Goal: Communication & Community: Ask a question

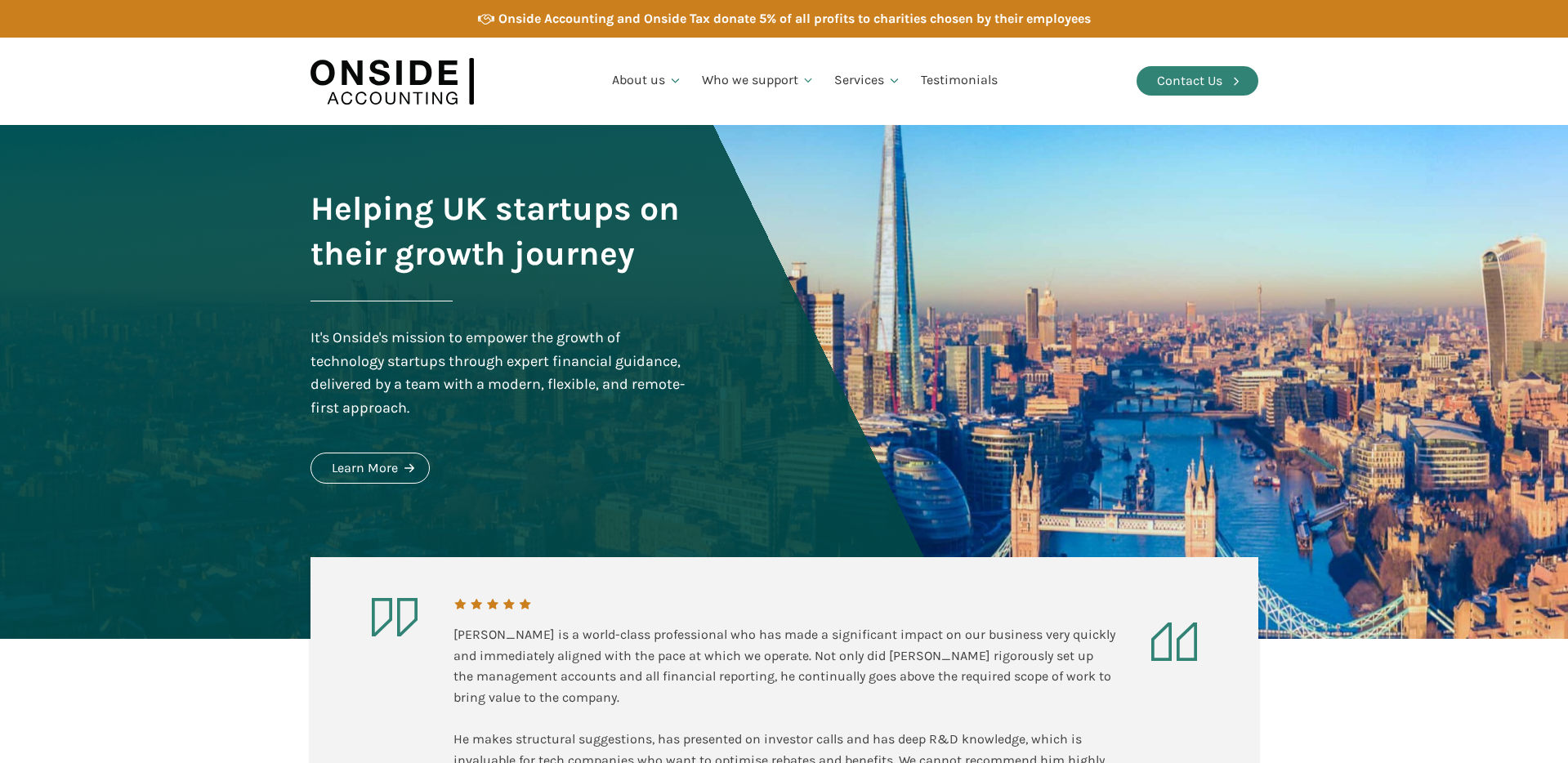
click at [1193, 72] on div "Contact Us" at bounding box center [1189, 80] width 66 height 21
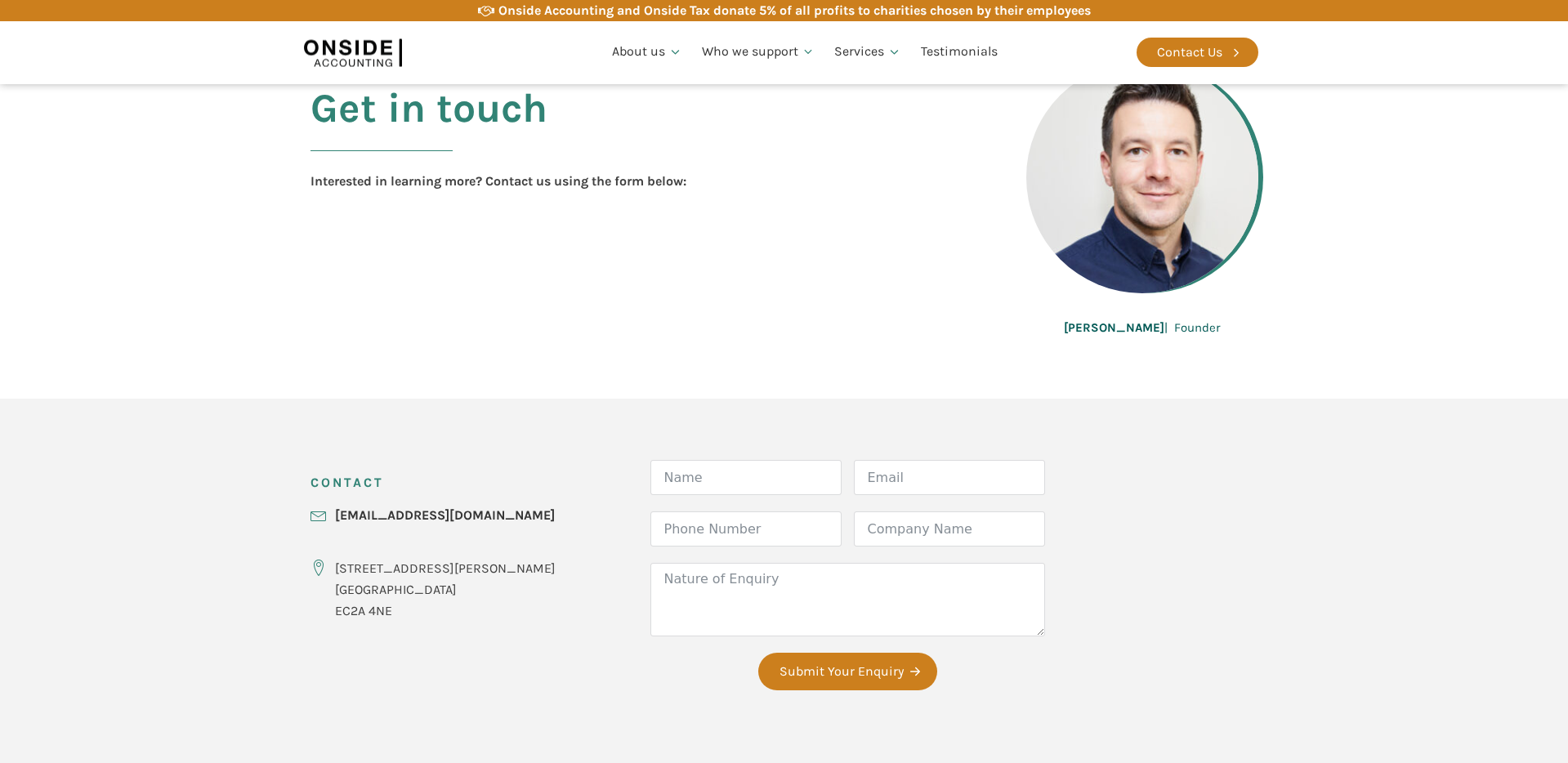
scroll to position [331, 0]
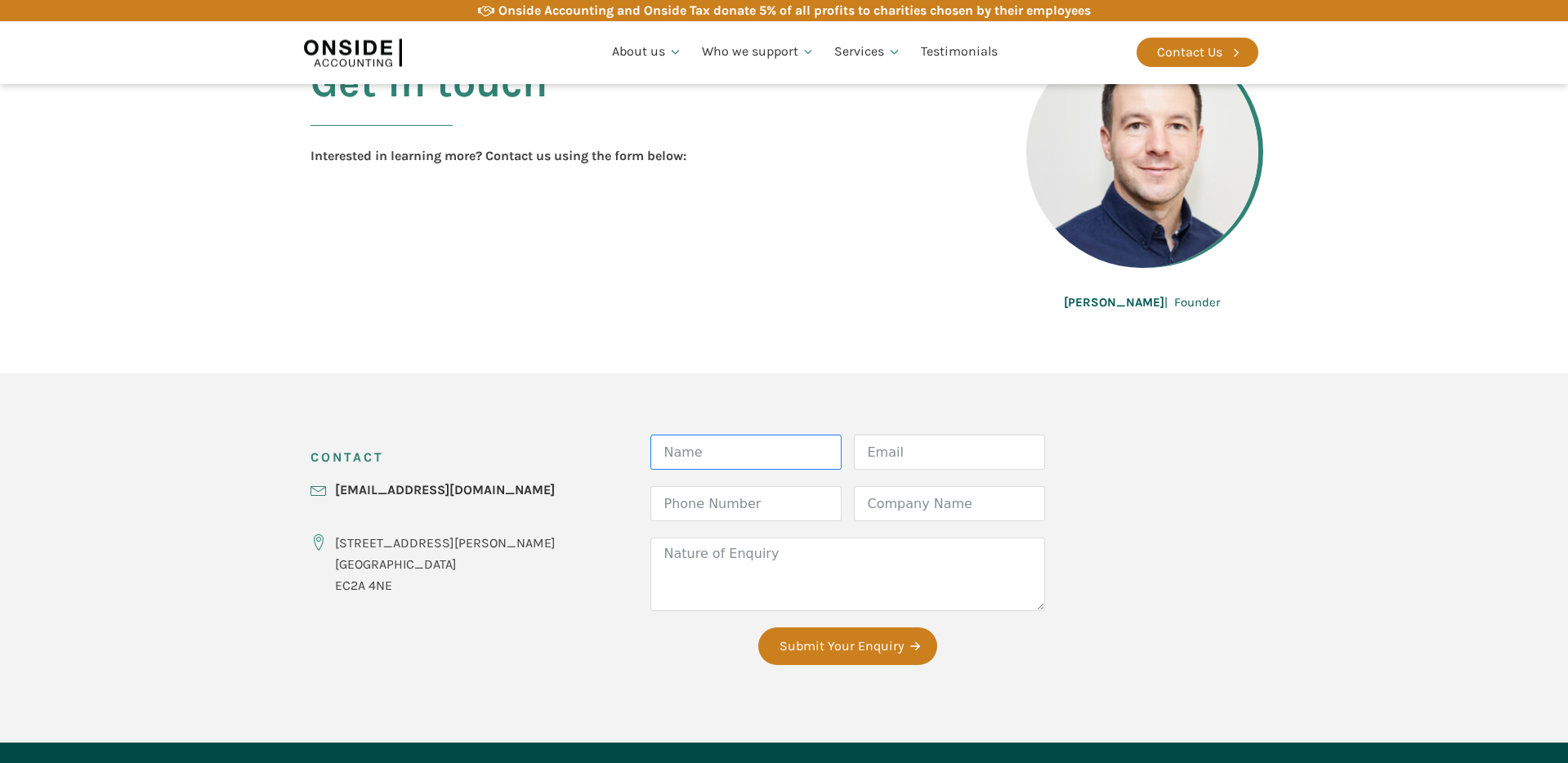
click at [674, 457] on input "Name" at bounding box center [746, 451] width 191 height 35
type input "[PERSON_NAME]"
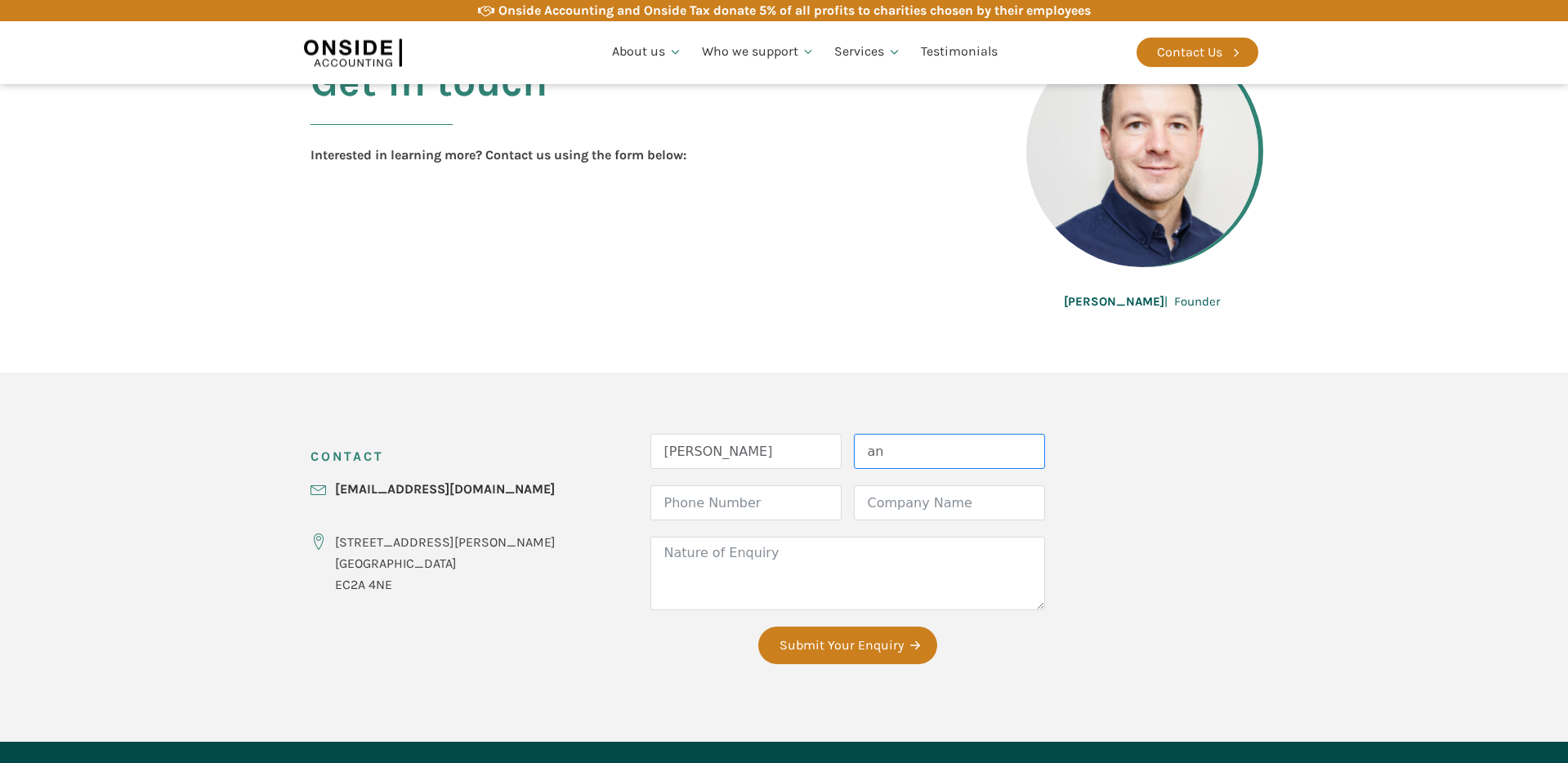
click at [854, 449] on input "an" at bounding box center [949, 451] width 191 height 35
type input "andrew@dig.ventures"
click at [713, 504] on input "Phone Number" at bounding box center [746, 502] width 191 height 35
type input "07395169784"
click at [854, 509] on input "Company Name" at bounding box center [949, 502] width 191 height 35
